Goal: Find specific page/section: Find specific page/section

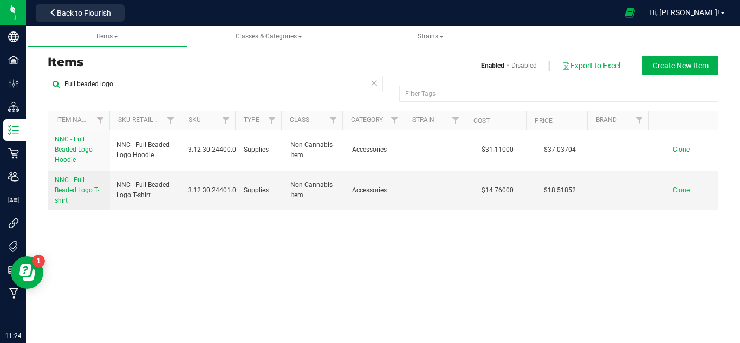
click at [186, 74] on div "Items Enabled Disabled Export to Excel Create New Item" at bounding box center [383, 66] width 687 height 20
drag, startPoint x: 184, startPoint y: 82, endPoint x: 27, endPoint y: 92, distance: 157.4
click at [27, 92] on div "Items Enabled Disabled Export to Excel Create New Item Full beaded logo Filter …" at bounding box center [383, 207] width 714 height 352
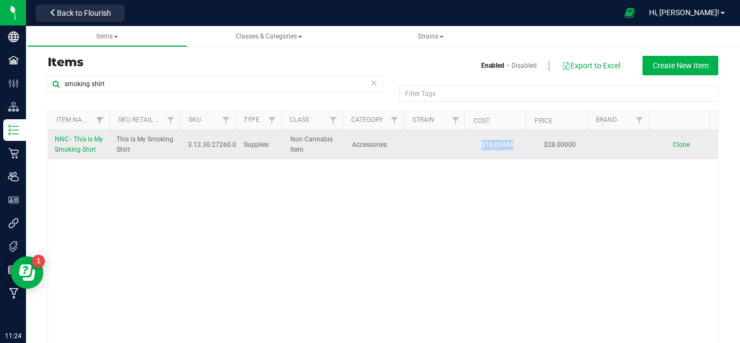
drag, startPoint x: 467, startPoint y: 154, endPoint x: 505, endPoint y: 151, distance: 37.5
click at [505, 151] on span "$16.65444" at bounding box center [497, 145] width 43 height 16
copy span "$16.65444"
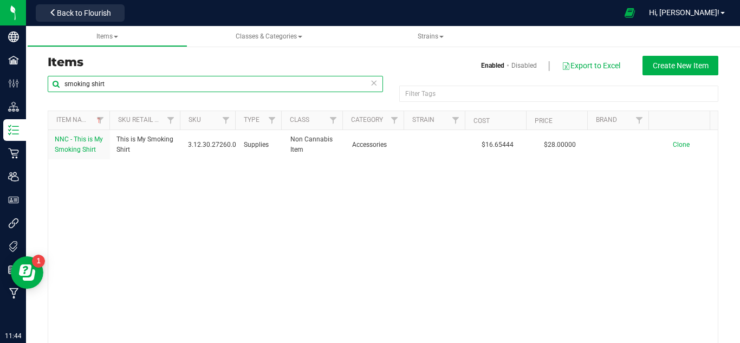
drag, startPoint x: 145, startPoint y: 81, endPoint x: 36, endPoint y: 89, distance: 108.6
click at [36, 89] on div "Items Enabled Disabled Export to Excel Create New Item smoking shirt Filter Tag…" at bounding box center [383, 207] width 714 height 352
type input "S"
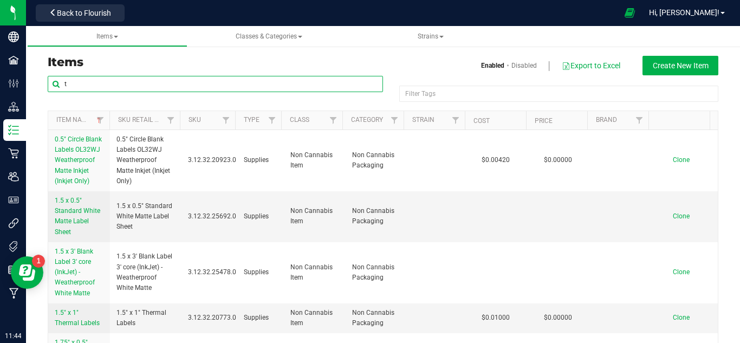
type input "t"
type input "Shirt"
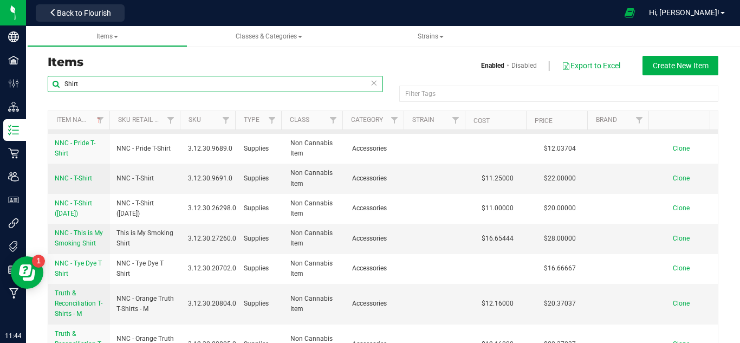
scroll to position [67, 0]
